Goal: Task Accomplishment & Management: Complete application form

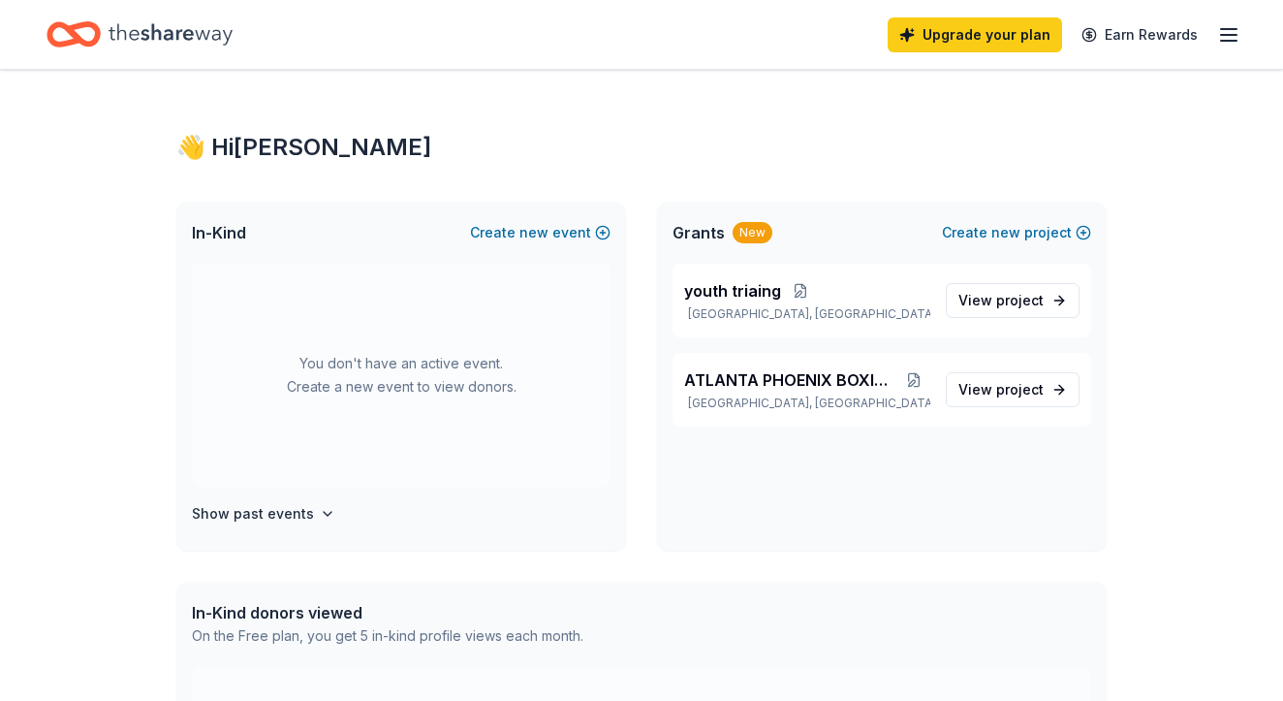
click at [118, 556] on div "👋 Hi [PERSON_NAME] In-Kind Create new event You don't have an active event. Cre…" at bounding box center [641, 616] width 1283 height 1093
click at [1230, 36] on icon "button" at bounding box center [1228, 34] width 23 height 23
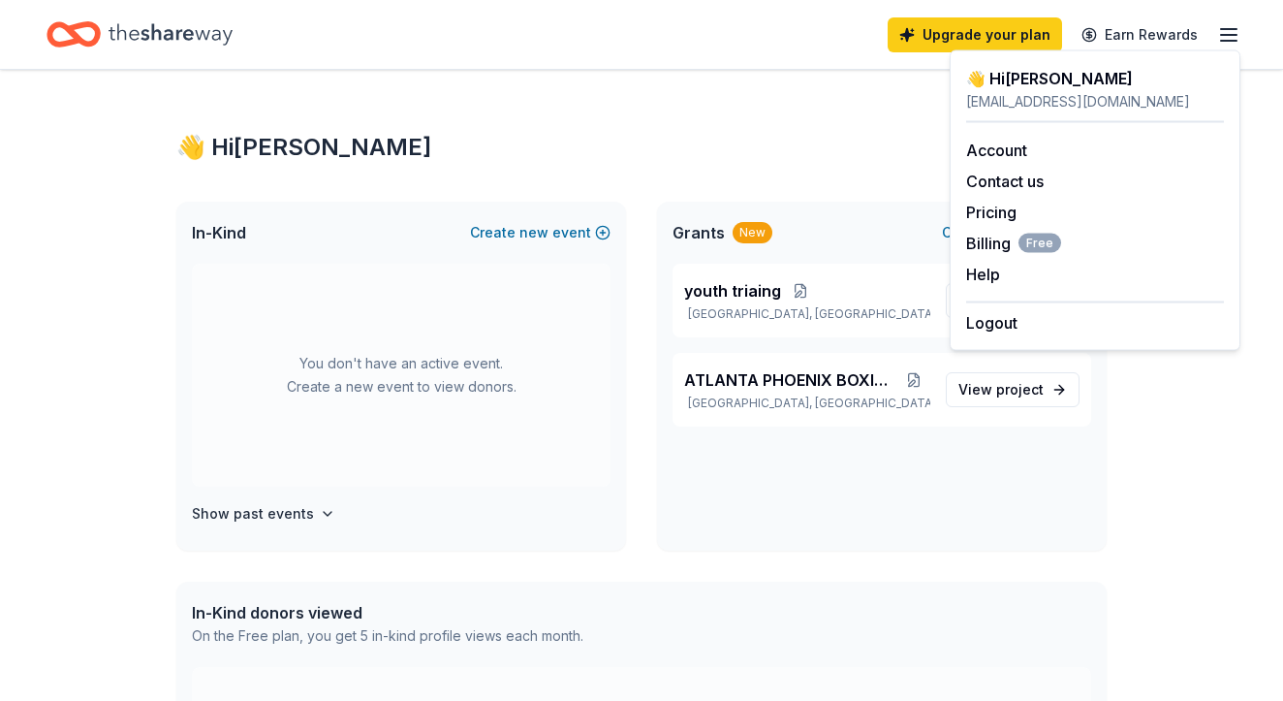
click at [871, 121] on div "👋 Hi [PERSON_NAME] In-Kind Create new event You don't have an active event. Cre…" at bounding box center [641, 616] width 992 height 1093
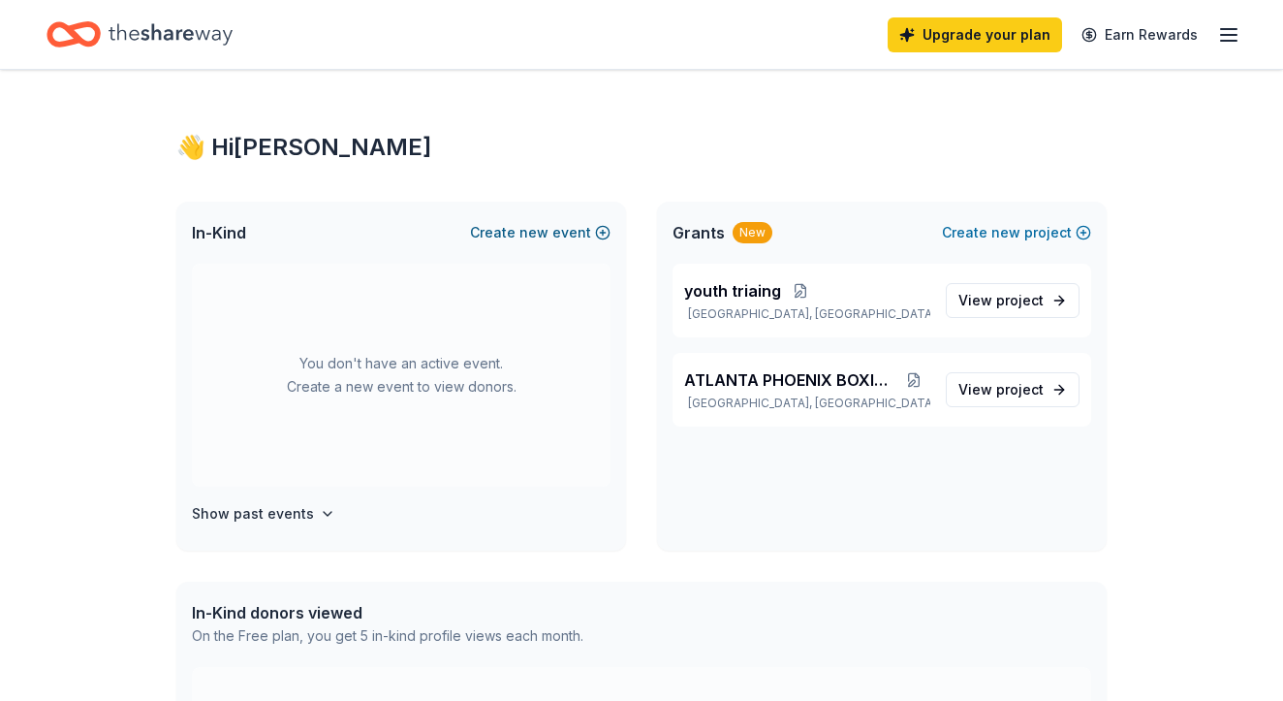
click at [535, 228] on span "new" at bounding box center [533, 232] width 29 height 23
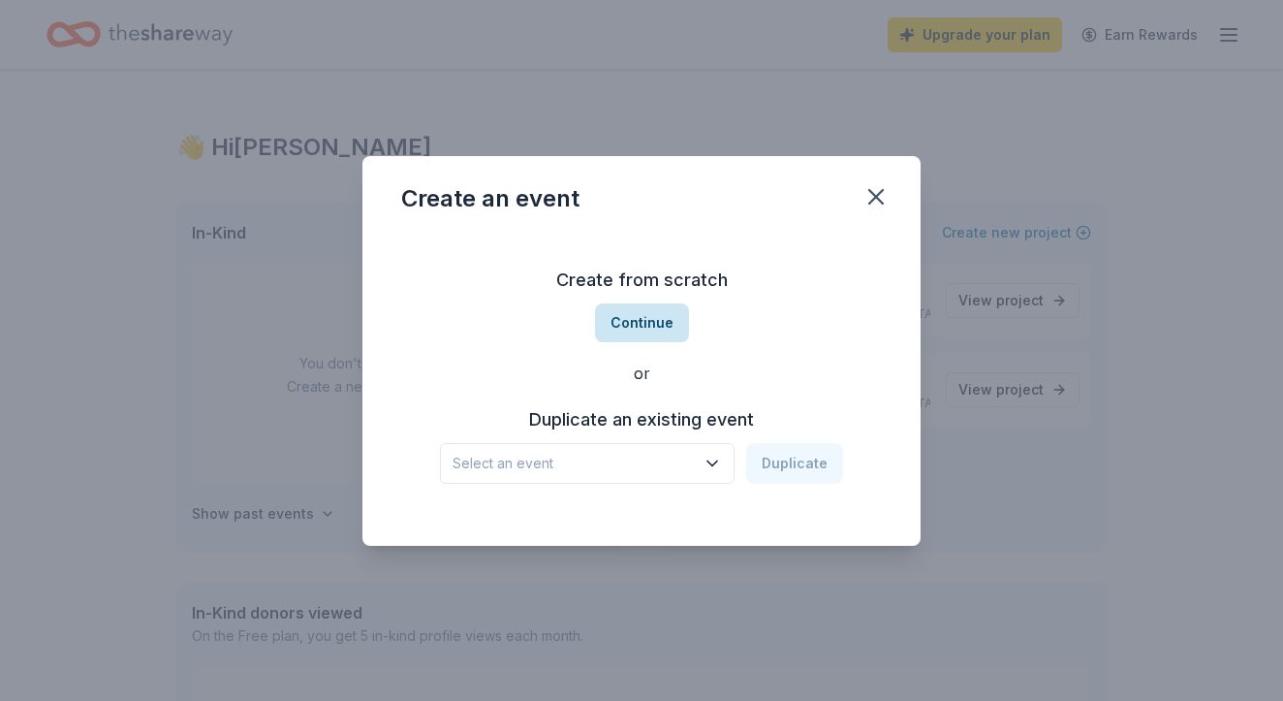
click at [623, 323] on button "Continue" at bounding box center [642, 322] width 94 height 39
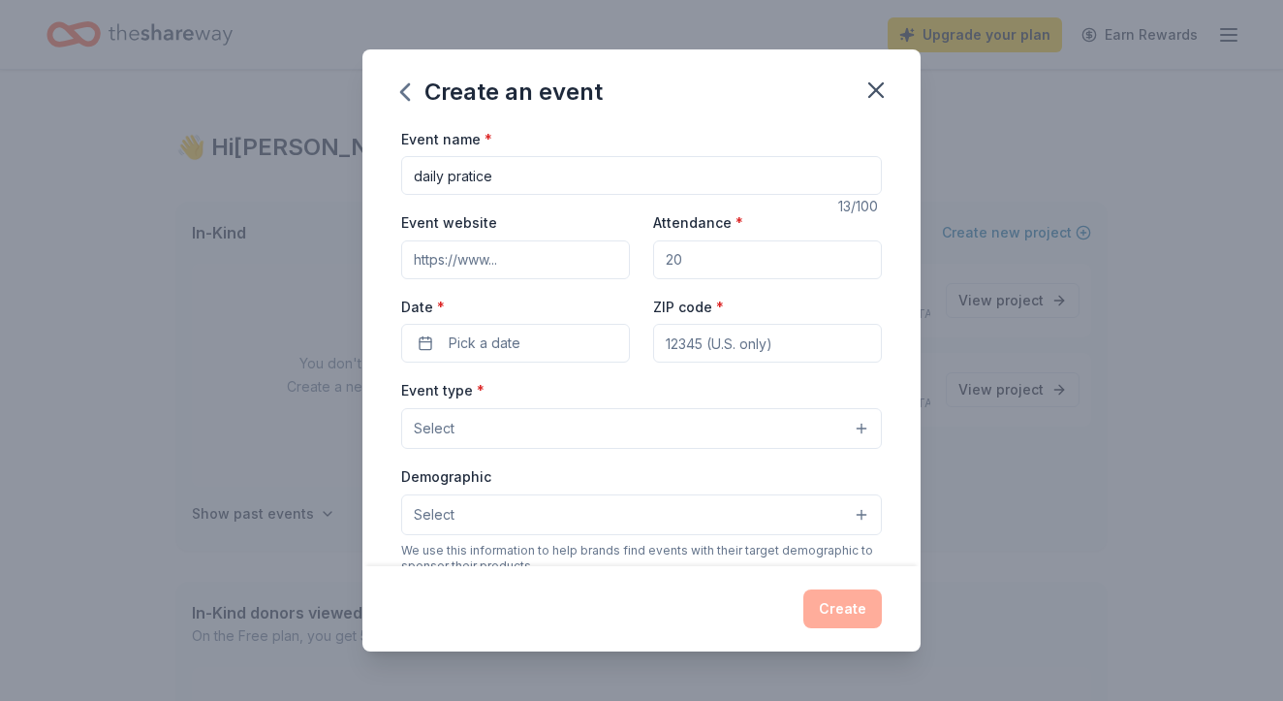
type input "daily pratice"
type input "30331"
click at [564, 348] on button "Pick a date" at bounding box center [515, 343] width 229 height 39
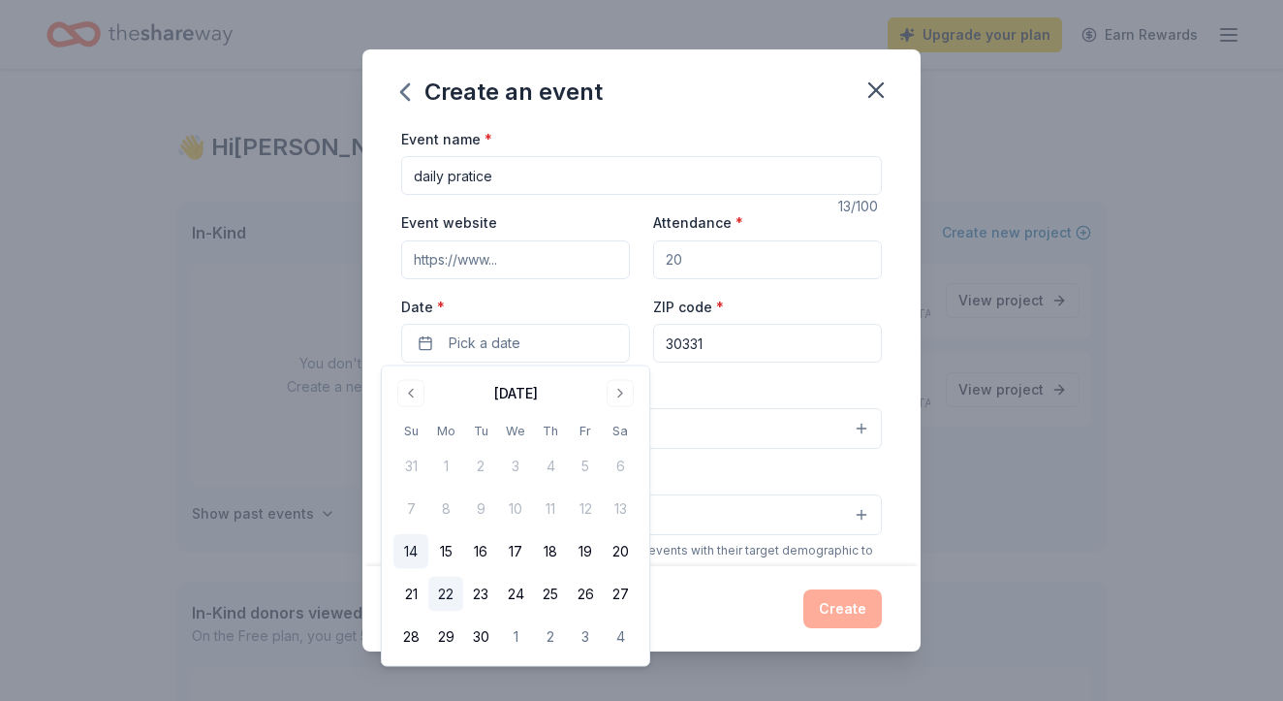
click at [444, 598] on button "22" at bounding box center [445, 594] width 35 height 35
click at [444, 594] on button "22" at bounding box center [445, 594] width 35 height 35
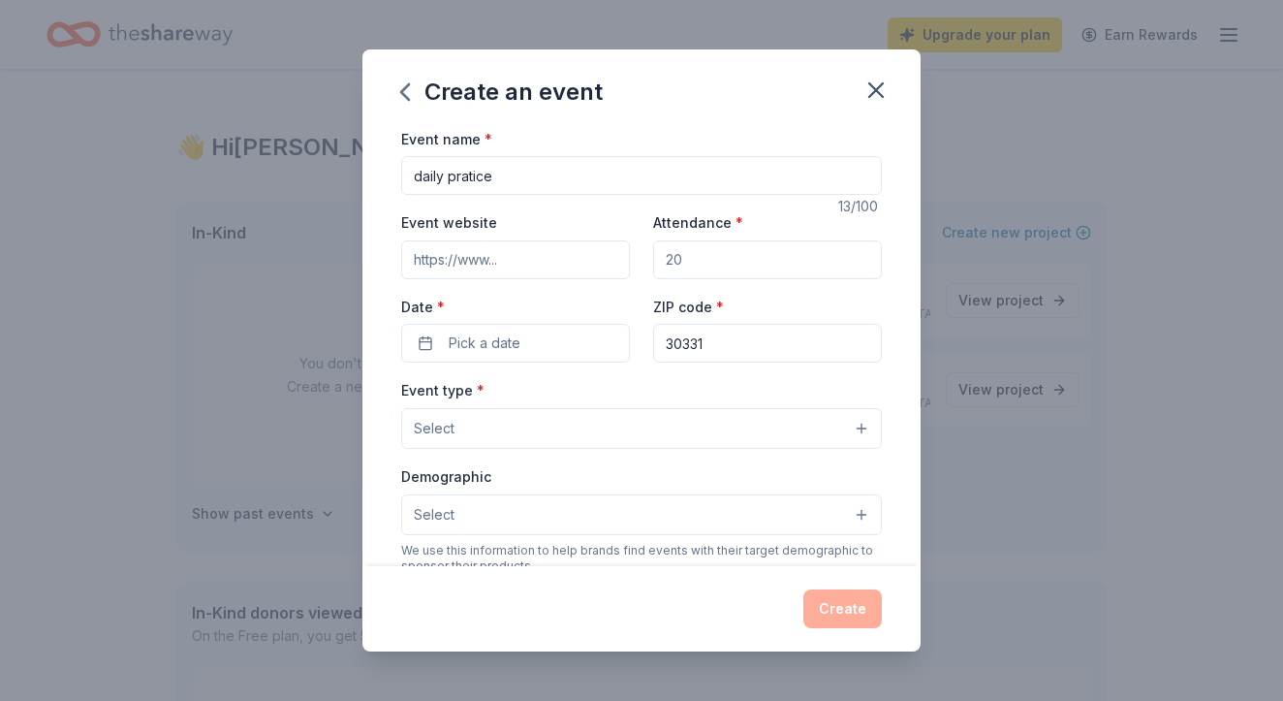
click at [93, 353] on div "Create an event Event name * daily pratice 13 /100 Event website Attendance * D…" at bounding box center [641, 350] width 1283 height 701
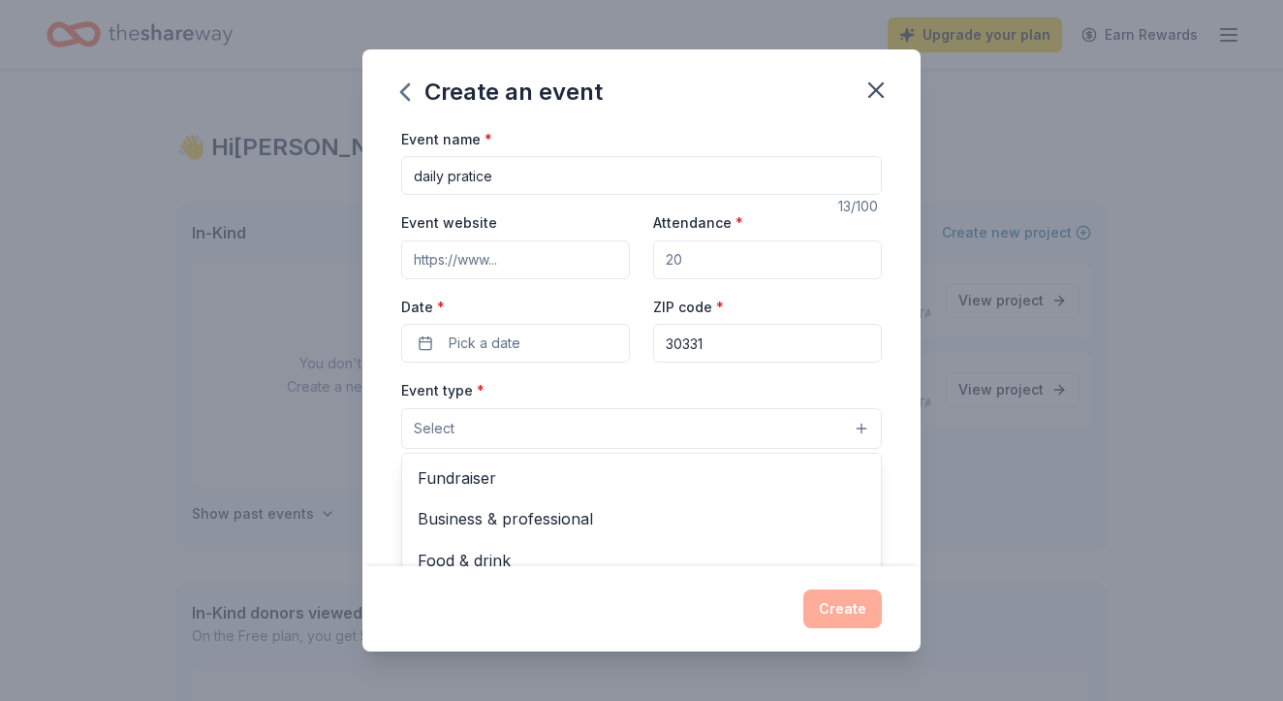
click at [862, 428] on button "Select" at bounding box center [641, 428] width 481 height 41
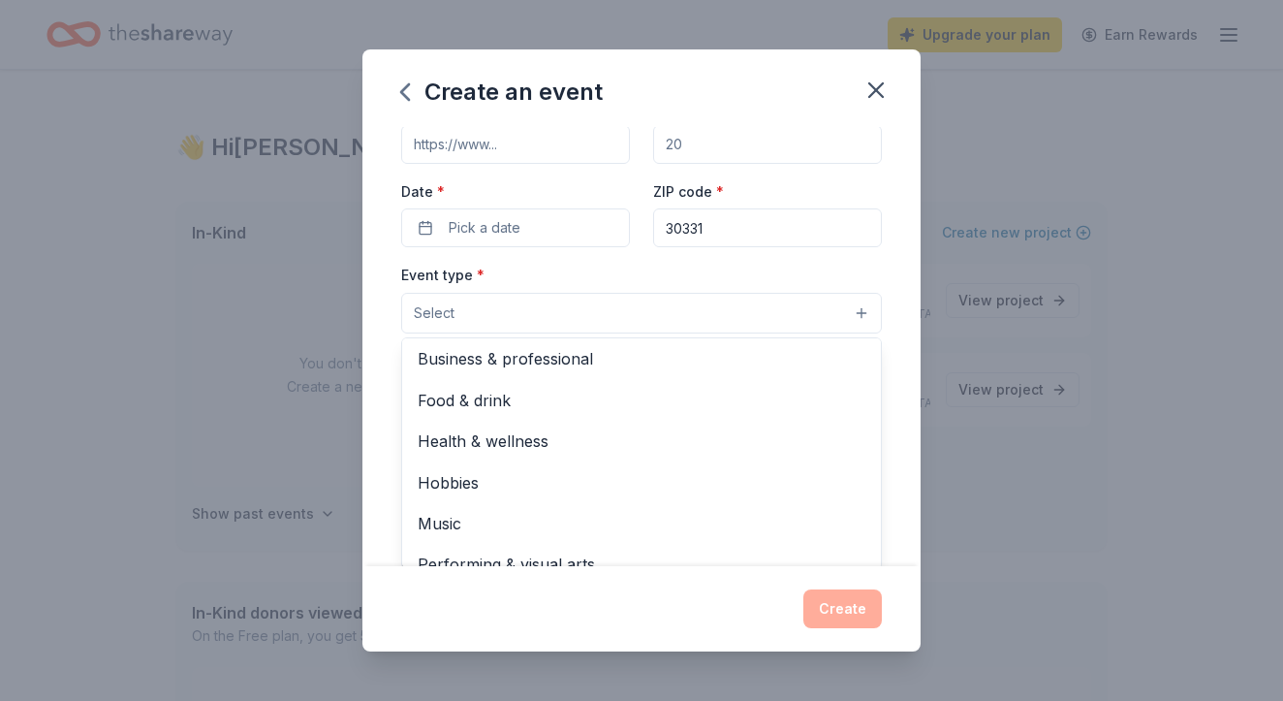
scroll to position [4, 0]
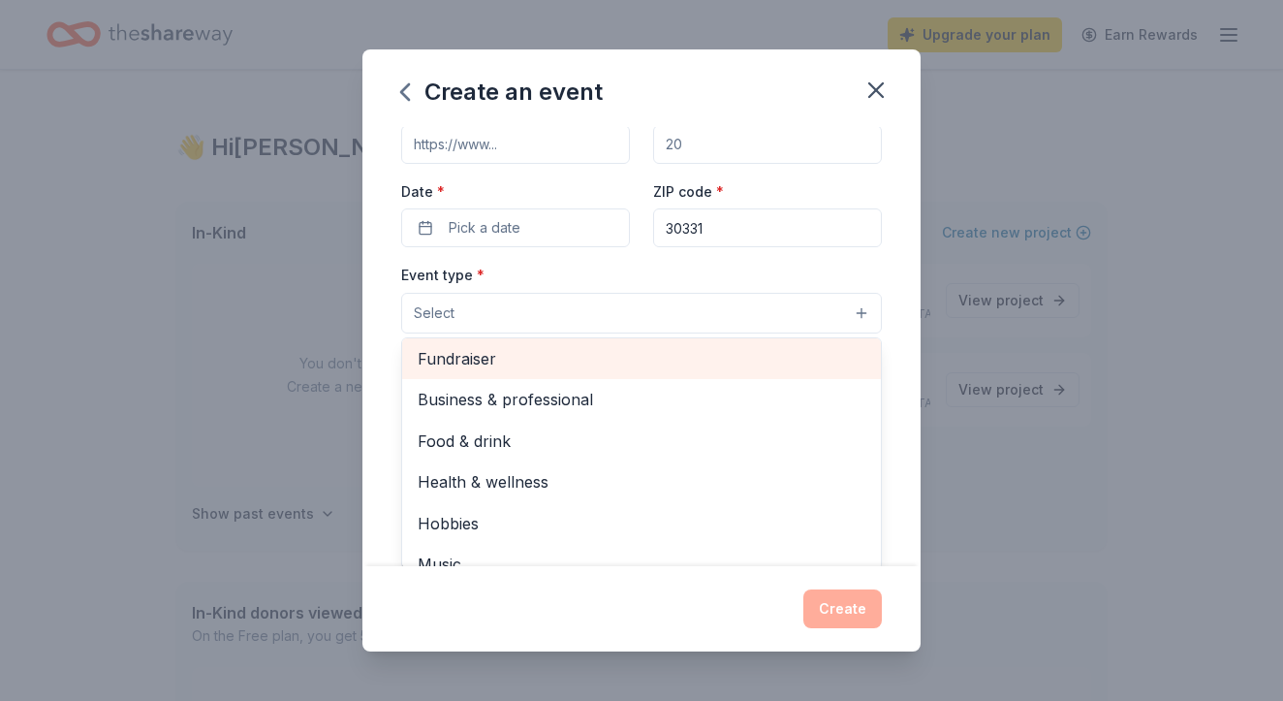
click at [636, 363] on span "Fundraiser" at bounding box center [642, 358] width 448 height 25
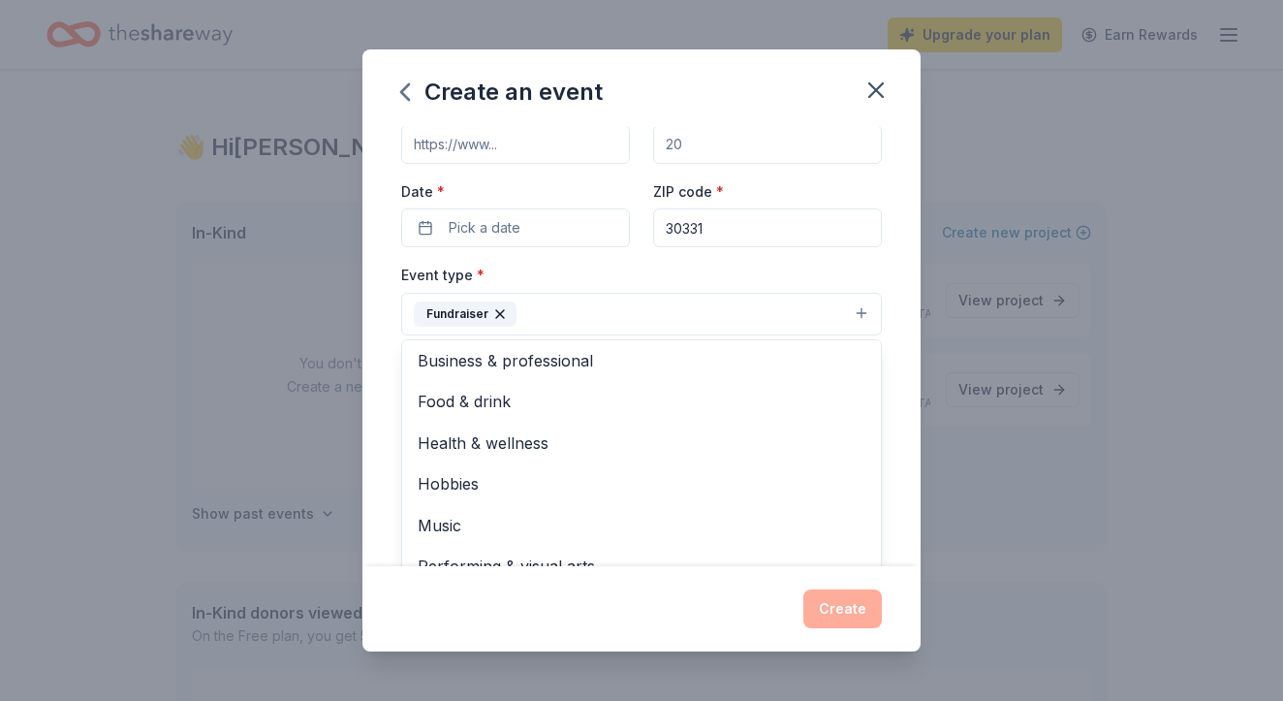
drag, startPoint x: 912, startPoint y: 369, endPoint x: 894, endPoint y: 380, distance: 20.4
click at [894, 380] on div "Event name * daily pratice 13 /100 Event website Attendance * Date * Pick a dat…" at bounding box center [641, 347] width 558 height 440
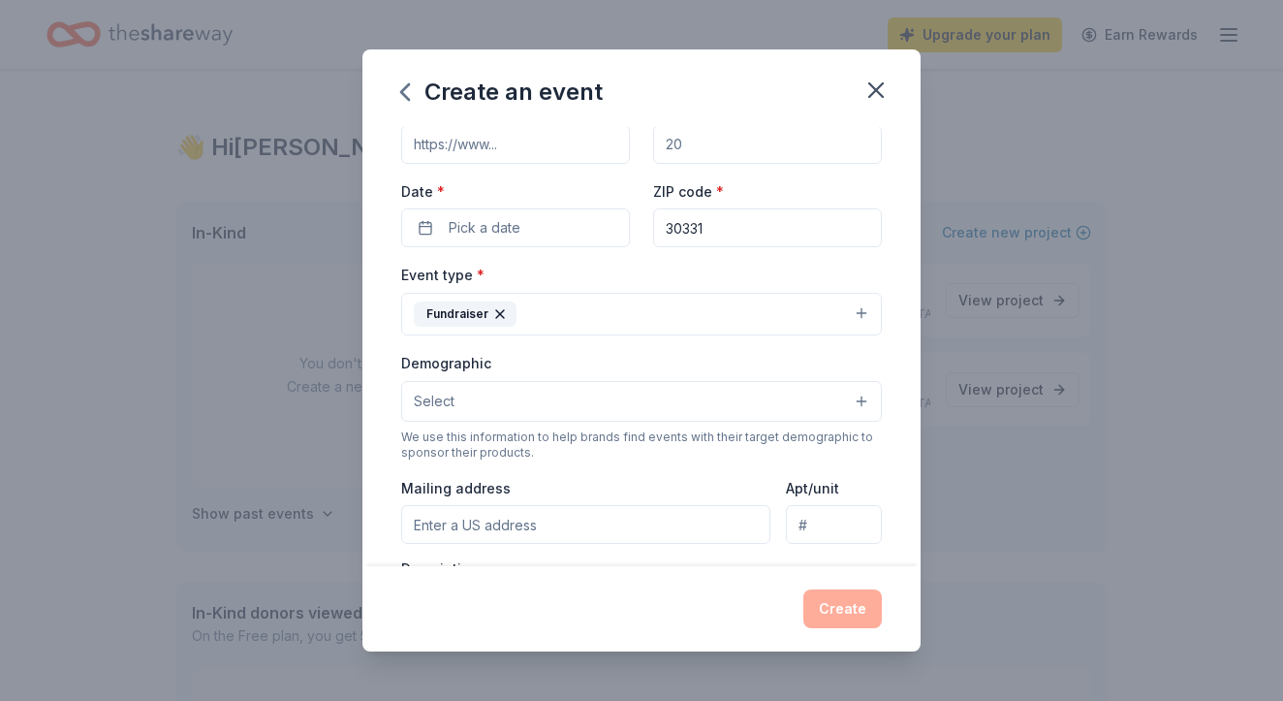
click at [925, 359] on div "Create an event Event name * daily pratice 13 /100 Event website Attendance * D…" at bounding box center [641, 350] width 1283 height 701
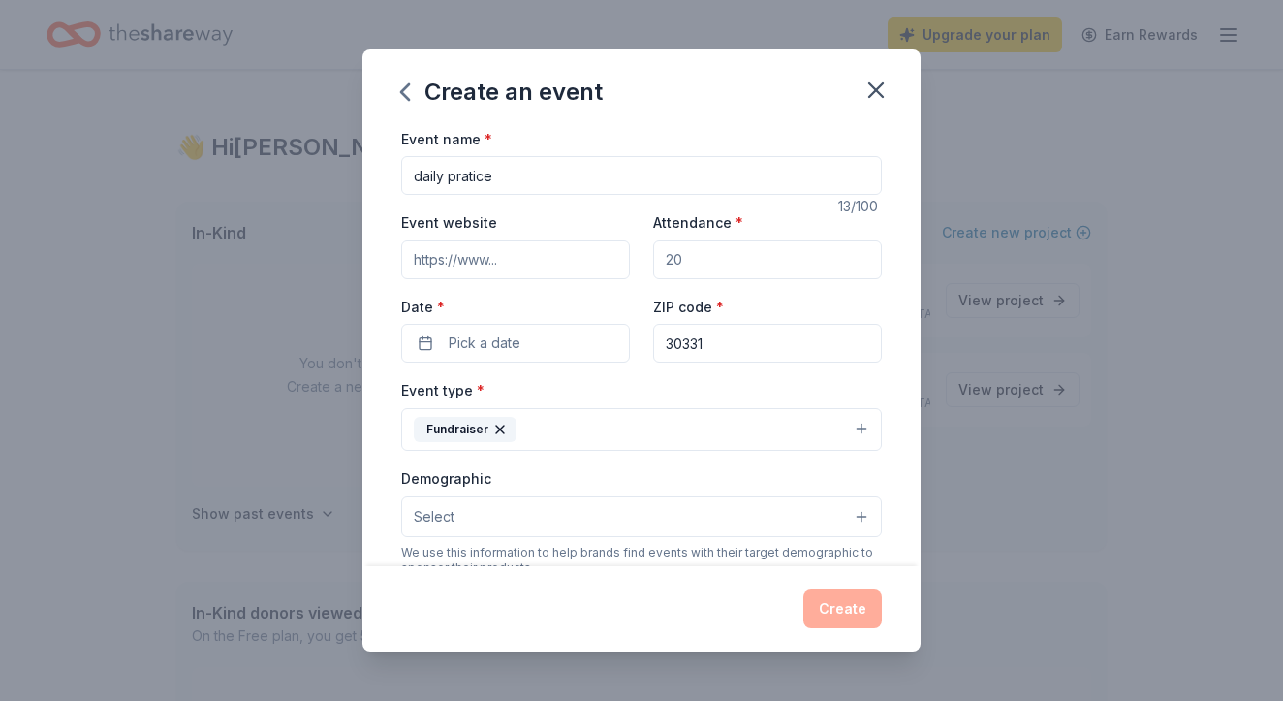
scroll to position [291, 0]
